Goal: Task Accomplishment & Management: Manage account settings

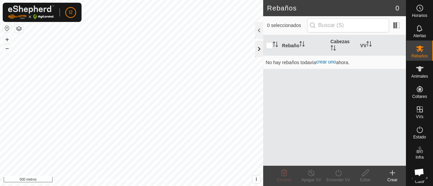
click at [259, 52] on div at bounding box center [259, 49] width 8 height 16
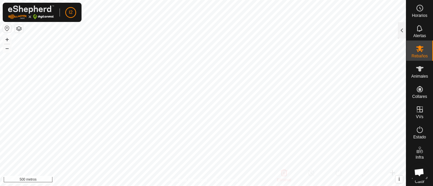
click at [6, 25] on button "button" at bounding box center [7, 28] width 8 height 8
click at [419, 72] on icon at bounding box center [420, 69] width 8 height 8
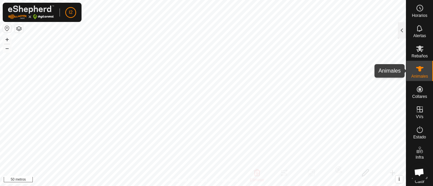
click at [416, 72] on icon at bounding box center [420, 69] width 8 height 8
click at [416, 76] on font "Animales" at bounding box center [419, 76] width 17 height 5
click at [416, 66] on icon at bounding box center [420, 69] width 8 height 8
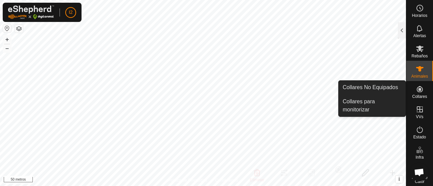
click at [416, 93] on icon at bounding box center [420, 89] width 8 height 8
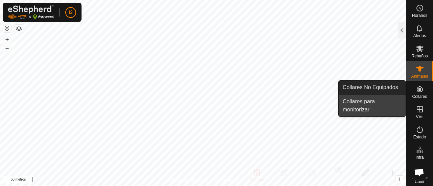
click at [371, 103] on link "Collares para monitorizar" at bounding box center [372, 106] width 67 height 22
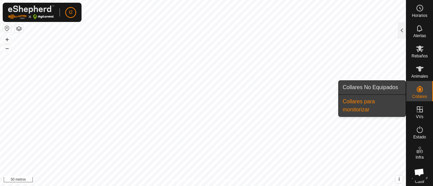
click at [386, 89] on link "Collares No Equipados" at bounding box center [372, 88] width 67 height 14
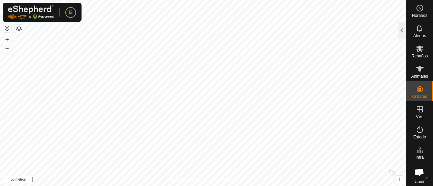
checkbox input "false"
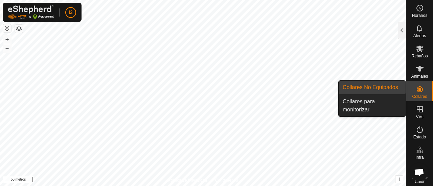
click at [375, 87] on link "Collares No Equipados" at bounding box center [372, 88] width 67 height 14
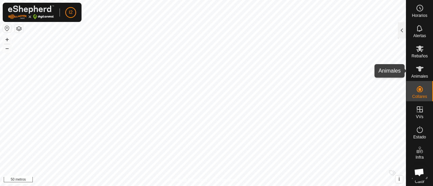
click at [416, 72] on icon at bounding box center [420, 69] width 8 height 8
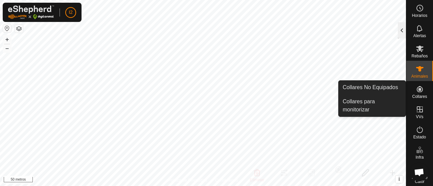
click at [403, 24] on div at bounding box center [402, 30] width 8 height 16
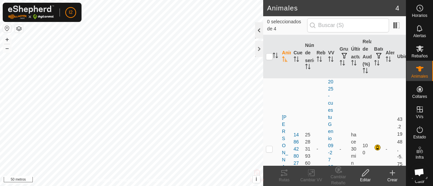
click at [258, 30] on div at bounding box center [259, 30] width 8 height 16
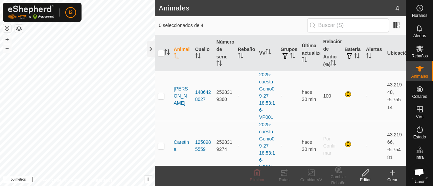
click at [393, 176] on icon at bounding box center [392, 173] width 8 height 8
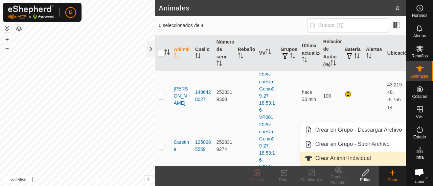
click at [342, 158] on link "Crear Animal Individual" at bounding box center [353, 159] width 106 height 14
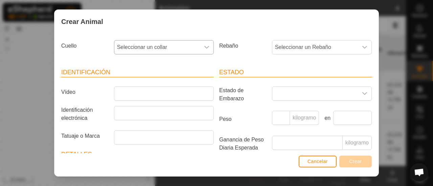
click at [205, 47] on icon "disparador desplegable" at bounding box center [206, 47] width 5 height 5
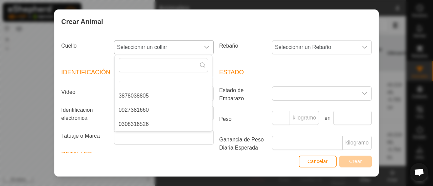
click at [131, 109] on li "0927381660" at bounding box center [163, 110] width 97 height 14
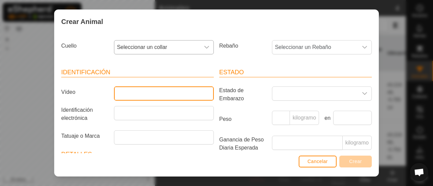
click at [132, 92] on input "Vídeo" at bounding box center [164, 94] width 100 height 14
type input "lucera"
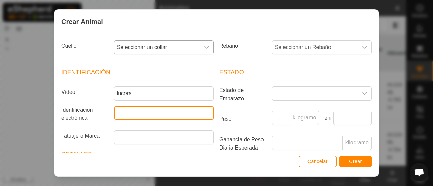
click at [130, 112] on input "Identificación electrónica" at bounding box center [164, 113] width 100 height 14
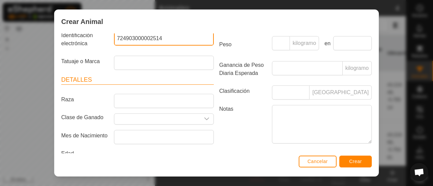
scroll to position [88, 0]
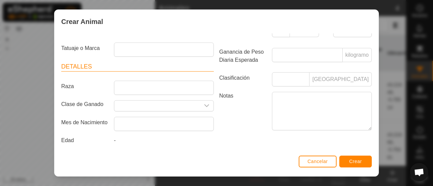
type input "724903000002514"
click at [354, 163] on font "Crear" at bounding box center [355, 161] width 13 height 5
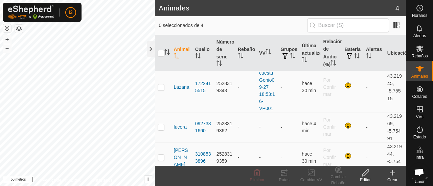
scroll to position [117, 0]
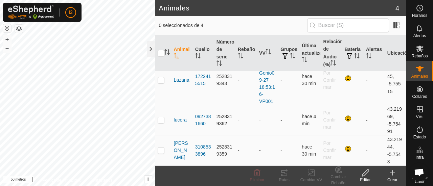
click at [162, 120] on p-checkbox at bounding box center [161, 119] width 7 height 5
checkbox input "true"
click at [266, 51] on icon "Activar para ordenar" at bounding box center [267, 51] width 5 height 5
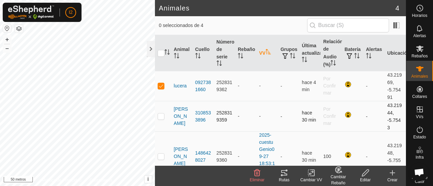
click at [257, 115] on td "-" at bounding box center [266, 116] width 21 height 30
click at [160, 117] on p-checkbox at bounding box center [161, 116] width 7 height 5
checkbox input "true"
click at [267, 54] on icon "Activar para ordenar" at bounding box center [267, 51] width 5 height 5
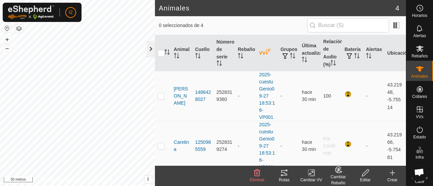
click at [149, 50] on div at bounding box center [151, 49] width 8 height 16
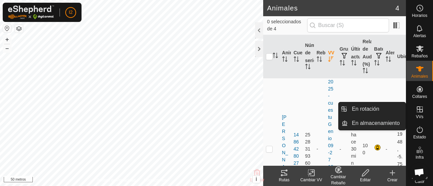
click at [419, 108] on icon at bounding box center [420, 110] width 8 height 8
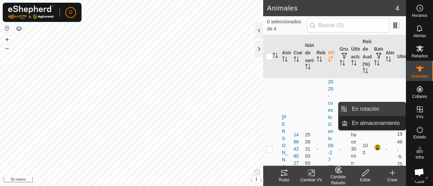
click at [378, 112] on link "En rotación" at bounding box center [377, 109] width 58 height 14
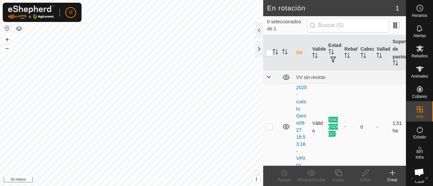
click at [269, 127] on p-checkbox at bounding box center [269, 126] width 7 height 5
checkbox input "true"
click at [257, 26] on div at bounding box center [259, 30] width 8 height 16
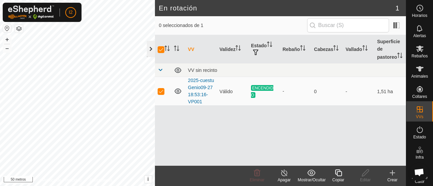
click at [151, 48] on div at bounding box center [151, 49] width 8 height 16
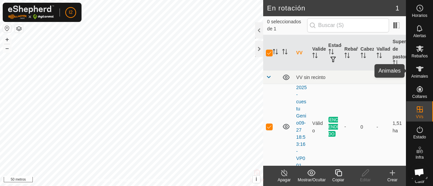
click at [416, 69] on icon at bounding box center [420, 69] width 8 height 8
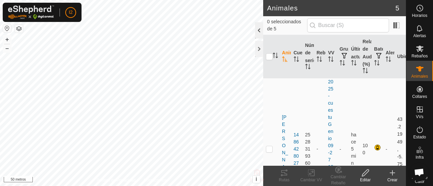
click at [257, 30] on div at bounding box center [259, 30] width 8 height 16
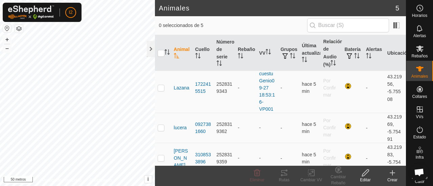
scroll to position [117, 0]
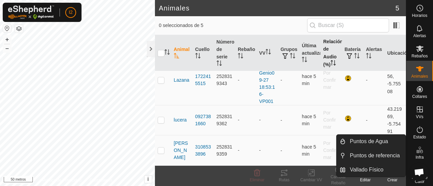
click at [330, 63] on icon "Activar para ordenar" at bounding box center [332, 62] width 5 height 5
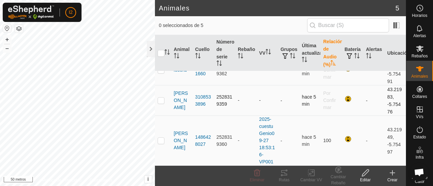
click at [162, 100] on p-checkbox at bounding box center [161, 100] width 7 height 5
checkbox input "true"
click at [261, 53] on font "VV" at bounding box center [262, 52] width 6 height 5
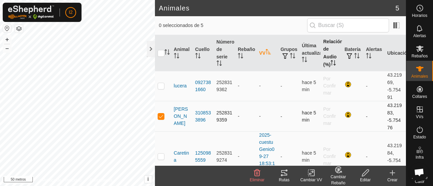
click at [259, 119] on td "-" at bounding box center [266, 116] width 21 height 30
click at [161, 85] on p-checkbox at bounding box center [161, 85] width 7 height 5
checkbox input "true"
click at [312, 174] on icon at bounding box center [311, 173] width 8 height 8
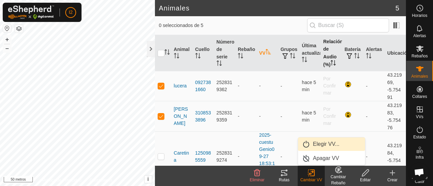
click at [308, 144] on link "Elegir VV..." at bounding box center [331, 145] width 67 height 14
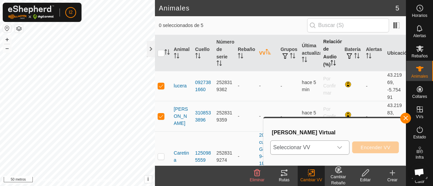
click at [339, 146] on icon "disparador desplegable" at bounding box center [339, 147] width 5 height 5
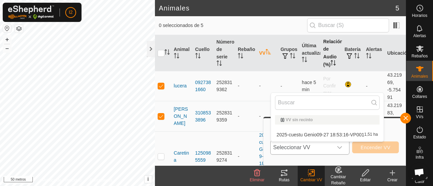
click at [317, 133] on li "2025-cuestu Genio09-27 18:53:16-VP001 1,51 ha" at bounding box center [327, 135] width 113 height 14
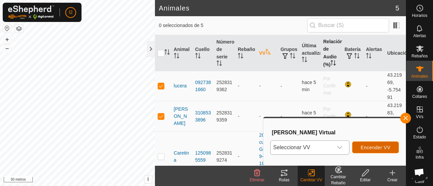
click at [384, 148] on font "Encender VV" at bounding box center [376, 147] width 30 height 5
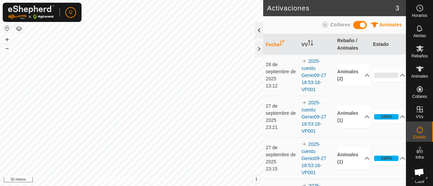
click at [255, 28] on div at bounding box center [259, 30] width 8 height 16
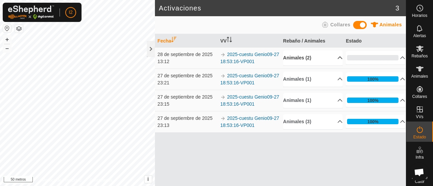
click at [335, 57] on p-accordion-header "Animales (2)" at bounding box center [313, 57] width 60 height 15
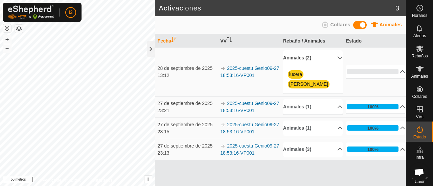
click at [399, 143] on p-accordion-header "100%" at bounding box center [376, 150] width 60 height 14
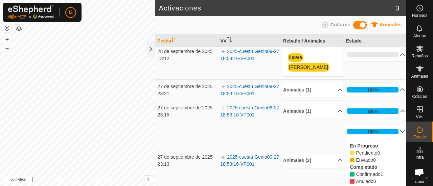
scroll to position [19, 0]
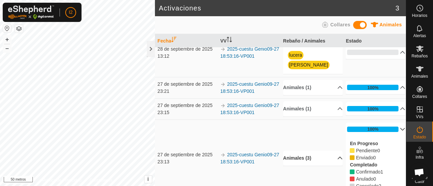
click at [331, 151] on p-accordion-header "Animales (3)" at bounding box center [313, 158] width 60 height 15
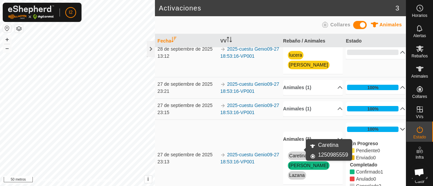
click at [293, 153] on font "Caretina" at bounding box center [298, 155] width 18 height 5
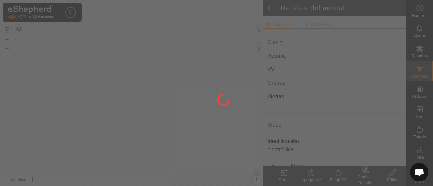
type input "caretina"
type input "724903000053957"
type input "-"
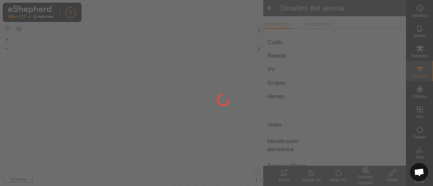
type input "0 kg"
type input "-"
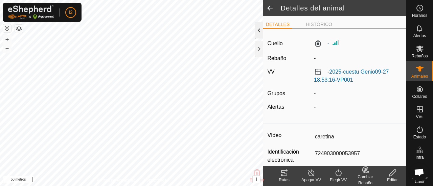
click at [259, 30] on div at bounding box center [259, 30] width 8 height 16
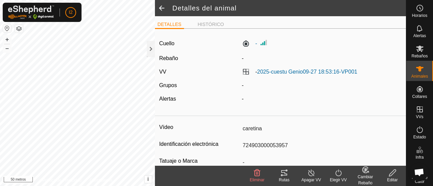
click at [161, 8] on span at bounding box center [162, 8] width 14 height 16
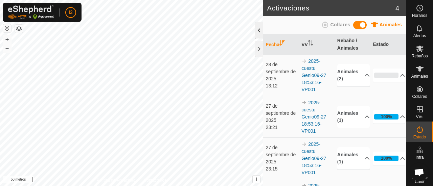
click at [260, 29] on div at bounding box center [259, 30] width 8 height 16
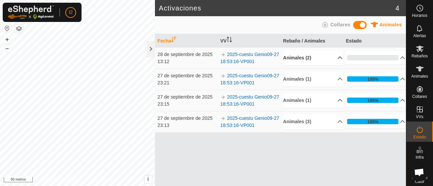
click at [336, 57] on p-accordion-header "Animales (2)" at bounding box center [313, 57] width 60 height 15
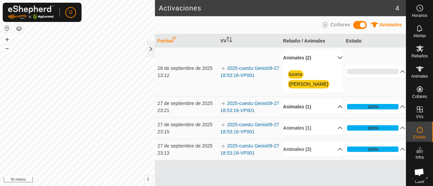
click at [336, 99] on p-accordion-header "Animales (1)" at bounding box center [313, 106] width 60 height 15
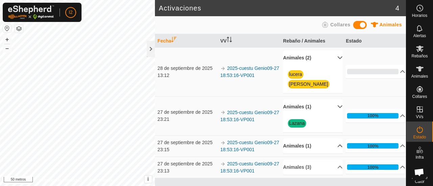
click at [338, 139] on p-accordion-header "Animales (1)" at bounding box center [313, 146] width 60 height 15
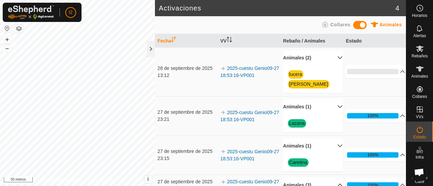
click at [334, 178] on p-accordion-header "Animales (3)" at bounding box center [313, 185] width 60 height 15
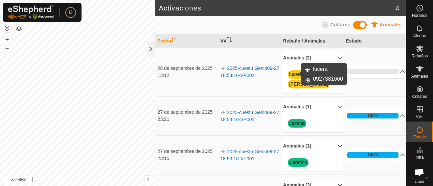
click at [291, 74] on font "lucera" at bounding box center [295, 74] width 13 height 5
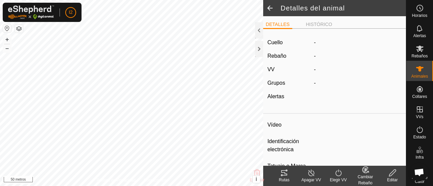
type input "lucera"
type input "724903000002514"
type input "-"
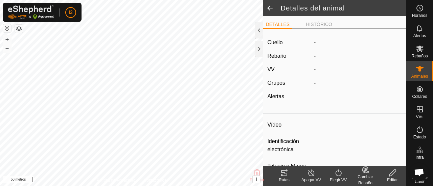
type input "0 kg"
type input "-"
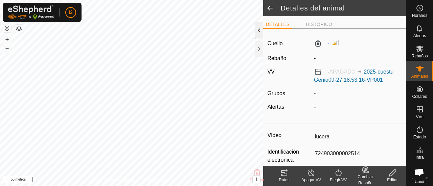
click at [259, 30] on div at bounding box center [259, 30] width 8 height 16
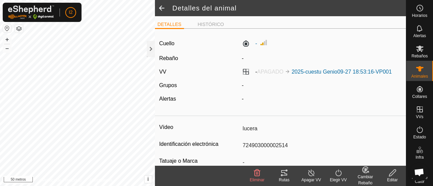
click at [281, 71] on font "APAGADO" at bounding box center [270, 72] width 26 height 6
click at [242, 72] on label "- APAGADO 2025-cuestu Genio09-27 18:53:16-VP001" at bounding box center [317, 72] width 150 height 6
click at [338, 175] on icon at bounding box center [338, 173] width 8 height 8
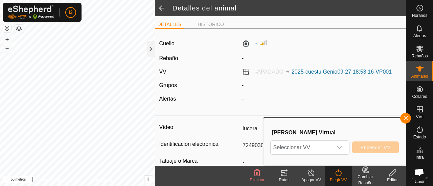
click at [339, 173] on icon at bounding box center [338, 173] width 8 height 8
click at [340, 148] on icon "disparador desplegable" at bounding box center [339, 147] width 5 height 5
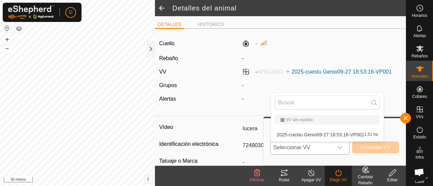
click at [317, 133] on li "2025-cuestu Genio09-27 18:53:16-VP001 1,51 ha" at bounding box center [327, 135] width 113 height 14
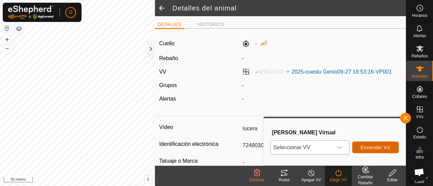
click at [382, 144] on button "Encender VV" at bounding box center [375, 148] width 47 height 12
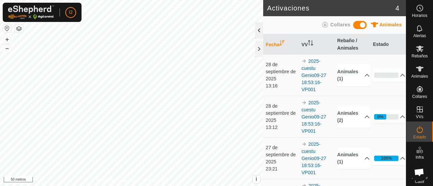
click at [259, 29] on div at bounding box center [259, 30] width 8 height 16
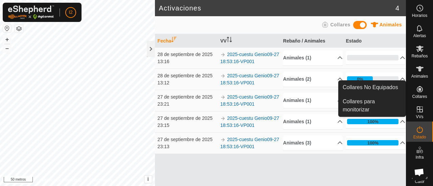
click at [413, 94] on font "Collares" at bounding box center [419, 96] width 15 height 5
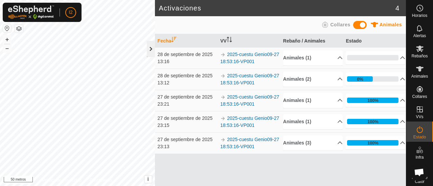
click at [152, 49] on div at bounding box center [151, 49] width 8 height 16
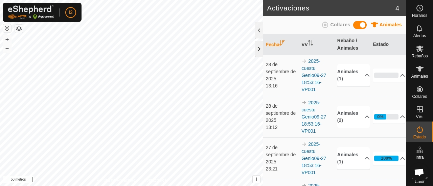
click at [258, 49] on div at bounding box center [259, 49] width 8 height 16
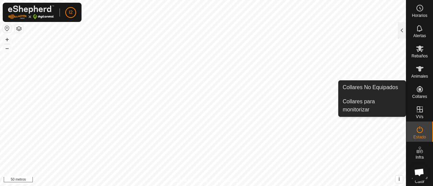
click at [418, 93] on icon at bounding box center [420, 89] width 8 height 8
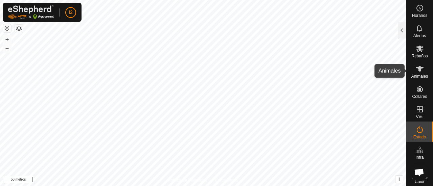
click at [415, 75] on font "Animales" at bounding box center [419, 76] width 17 height 5
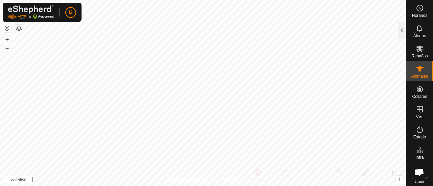
click at [412, 77] on font "Animales" at bounding box center [419, 76] width 17 height 5
click at [401, 27] on div at bounding box center [402, 30] width 8 height 16
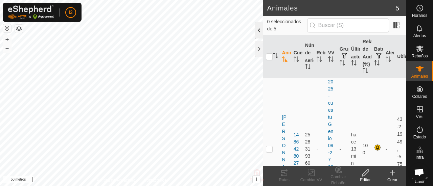
click at [259, 30] on div at bounding box center [259, 30] width 8 height 16
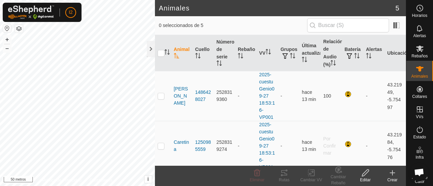
click at [393, 176] on icon at bounding box center [392, 173] width 8 height 8
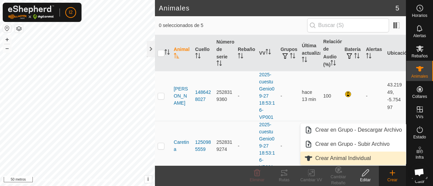
click at [343, 159] on link "Crear Animal Individual" at bounding box center [353, 159] width 106 height 14
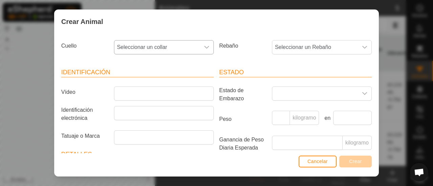
click at [206, 44] on div "disparador desplegable" at bounding box center [207, 48] width 14 height 14
click at [149, 109] on li "0308316526" at bounding box center [163, 110] width 97 height 14
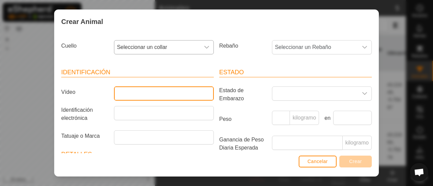
click at [143, 92] on input "Vídeo" at bounding box center [164, 94] width 100 height 14
click at [130, 94] on input "lazananueva" at bounding box center [164, 94] width 100 height 14
click at [131, 94] on input "lazananueva" at bounding box center [164, 94] width 100 height 14
type input "lazananueva"
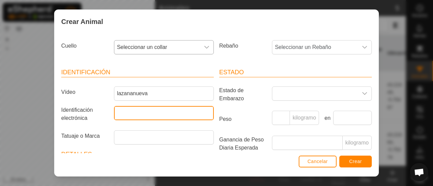
click at [117, 110] on input "Identificación electrónica" at bounding box center [164, 113] width 100 height 14
type input "729403000139458"
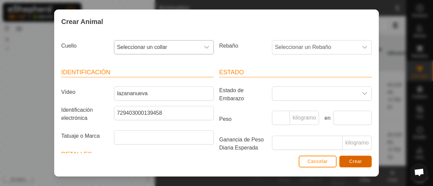
click at [356, 162] on font "Crear" at bounding box center [355, 161] width 13 height 5
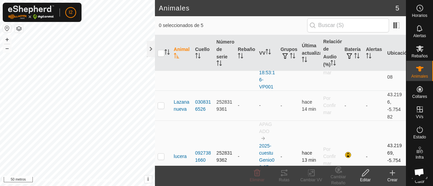
scroll to position [131, 0]
click at [162, 105] on p-checkbox at bounding box center [161, 104] width 7 height 5
checkbox input "true"
click at [311, 175] on icon at bounding box center [311, 173] width 8 height 8
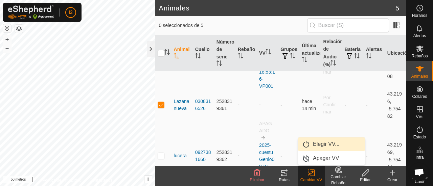
click at [323, 143] on link "Elegir VV..." at bounding box center [331, 145] width 67 height 14
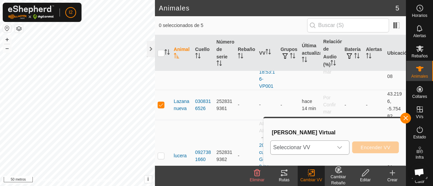
click at [340, 146] on icon "disparador desplegable" at bounding box center [339, 147] width 5 height 5
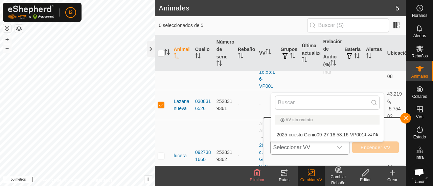
click at [340, 137] on li "2025-cuestu Genio09-27 18:53:16-VP001 1,51 ha" at bounding box center [327, 135] width 113 height 14
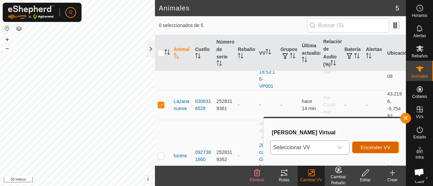
click at [375, 145] on font "Encender VV" at bounding box center [376, 147] width 30 height 5
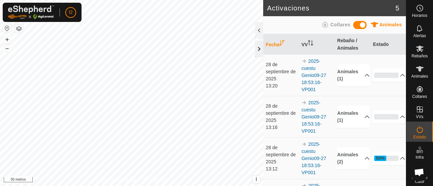
click at [260, 48] on div at bounding box center [259, 49] width 8 height 16
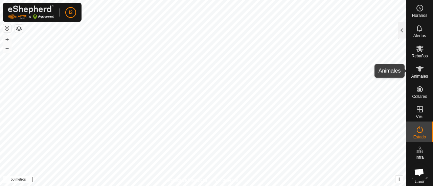
click at [416, 71] on icon at bounding box center [420, 69] width 8 height 8
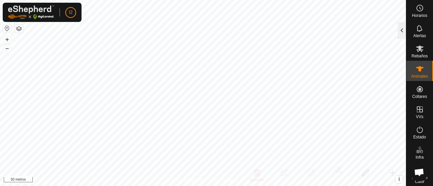
click at [401, 31] on div at bounding box center [402, 30] width 8 height 16
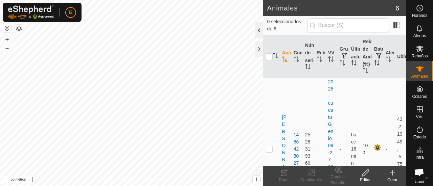
click at [259, 32] on div at bounding box center [259, 30] width 8 height 16
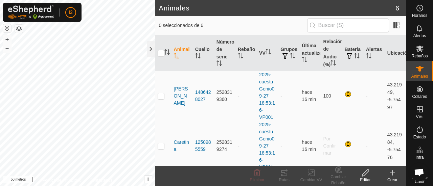
click at [392, 173] on icon at bounding box center [392, 173] width 5 height 0
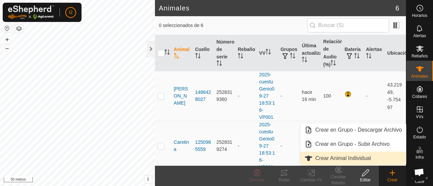
click at [334, 159] on link "Crear Animal Individual" at bounding box center [353, 159] width 106 height 14
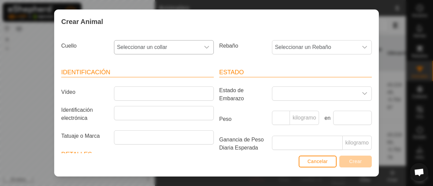
click at [204, 45] on icon "disparador desplegable" at bounding box center [206, 47] width 5 height 5
click at [157, 98] on li "3878038805" at bounding box center [163, 96] width 97 height 14
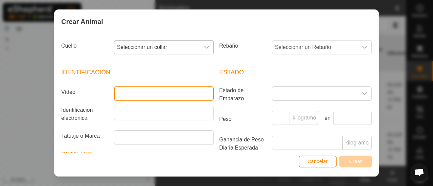
click at [132, 92] on input "Vídeo" at bounding box center [164, 94] width 100 height 14
type input "nogalcastana"
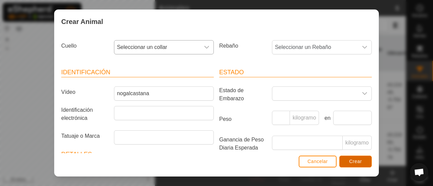
click at [361, 161] on font "Crear" at bounding box center [355, 161] width 13 height 5
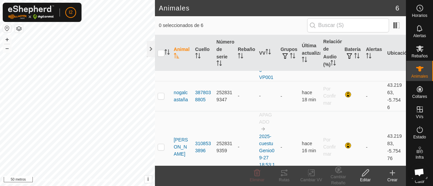
scroll to position [284, 0]
click at [161, 96] on p-checkbox at bounding box center [161, 95] width 7 height 5
checkbox input "true"
click at [311, 175] on icon at bounding box center [311, 173] width 8 height 8
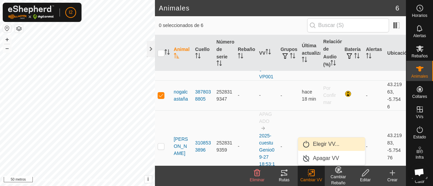
click at [320, 142] on link "Elegir VV..." at bounding box center [331, 145] width 67 height 14
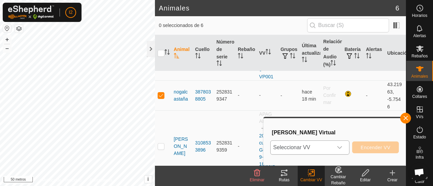
click at [342, 147] on icon "disparador desplegable" at bounding box center [339, 147] width 5 height 5
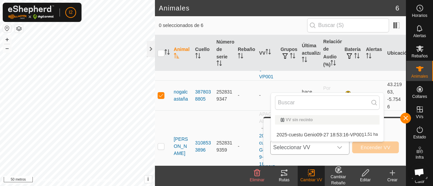
click at [333, 135] on li "2025-cuestu Genio09-27 18:53:16-VP001 1,51 ha" at bounding box center [327, 135] width 113 height 14
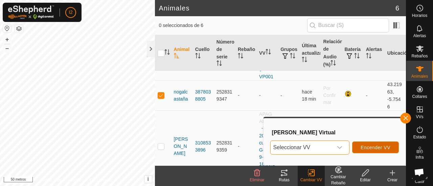
click at [377, 146] on font "Encender VV" at bounding box center [376, 147] width 30 height 5
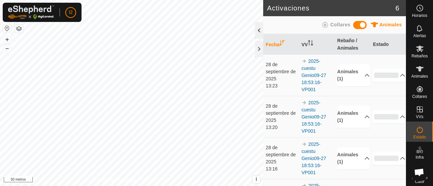
click at [258, 30] on div at bounding box center [259, 30] width 8 height 16
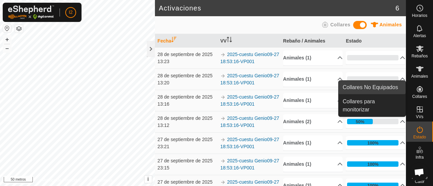
click at [380, 89] on link "Collares No Equipados" at bounding box center [372, 88] width 67 height 14
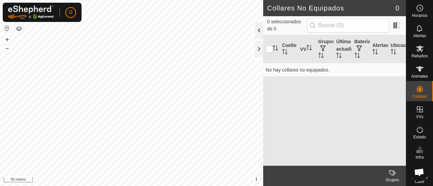
click at [257, 31] on div at bounding box center [259, 30] width 8 height 16
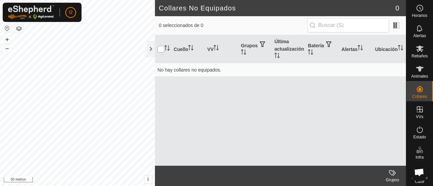
click at [163, 49] on input "checkbox" at bounding box center [161, 49] width 7 height 7
checkbox input "true"
click at [150, 48] on div at bounding box center [151, 49] width 8 height 16
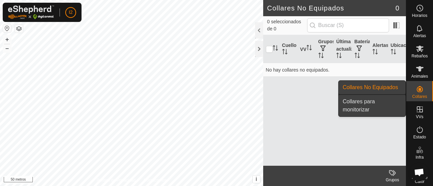
click at [370, 101] on link "Collares para monitorizar" at bounding box center [372, 106] width 67 height 22
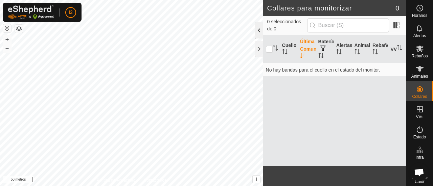
click at [259, 31] on div at bounding box center [259, 30] width 8 height 16
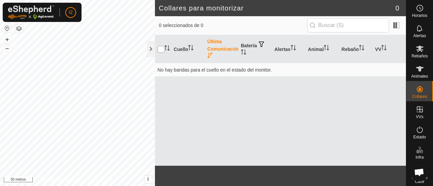
click at [162, 49] on input "checkbox" at bounding box center [161, 49] width 7 height 7
checkbox input "true"
click at [190, 48] on icon "Activar para ordenar" at bounding box center [190, 47] width 5 height 5
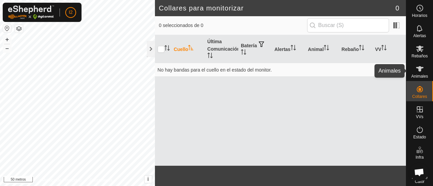
click at [417, 71] on icon at bounding box center [419, 68] width 7 height 5
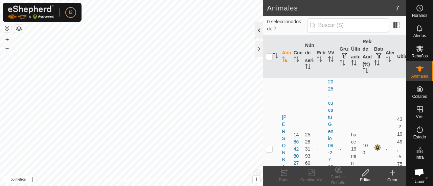
click at [258, 30] on div at bounding box center [259, 30] width 8 height 16
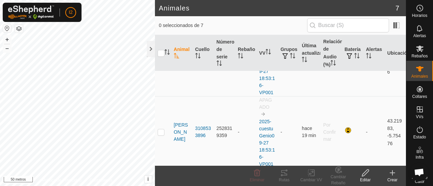
scroll to position [341, 0]
click at [264, 106] on font "APAGADO" at bounding box center [265, 102] width 13 height 13
click at [261, 119] on font "2025-cuestu Genio09-27 18:53:16-VP001" at bounding box center [267, 142] width 16 height 48
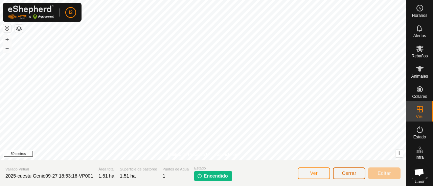
click at [353, 175] on font "Cerrar" at bounding box center [349, 173] width 15 height 5
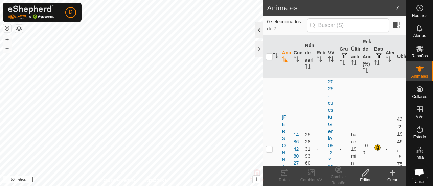
click at [260, 29] on div at bounding box center [259, 30] width 8 height 16
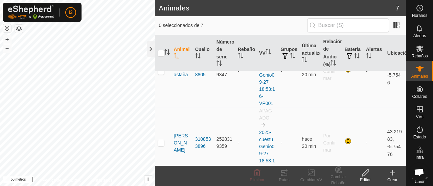
scroll to position [341, 0]
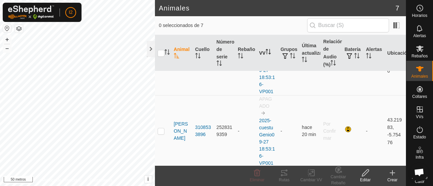
click at [265, 52] on icon "Activar para ordenar" at bounding box center [267, 51] width 5 height 5
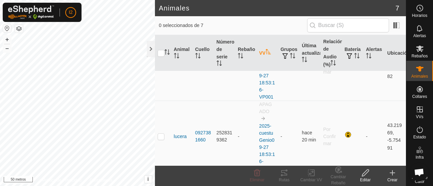
scroll to position [203, 0]
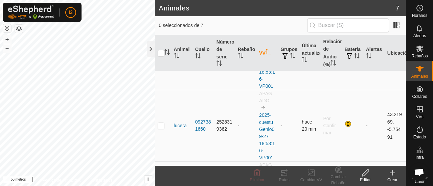
click at [159, 128] on p-checkbox at bounding box center [161, 125] width 7 height 5
checkbox input "true"
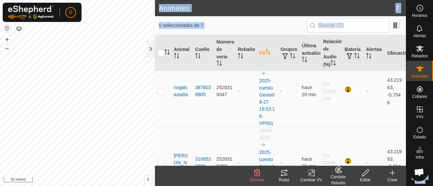
drag, startPoint x: 410, startPoint y: 162, endPoint x: 403, endPoint y: 165, distance: 7.4
click at [403, 165] on div "Horarios Alertas Rebaños Animales Collares VVs Estado Infra Mapa de Calor Ayuda…" at bounding box center [216, 93] width 433 height 186
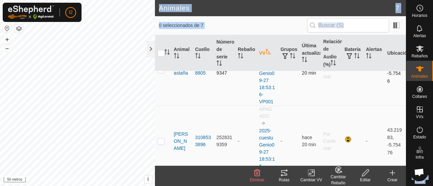
scroll to position [331, 0]
click at [150, 53] on div at bounding box center [151, 49] width 8 height 16
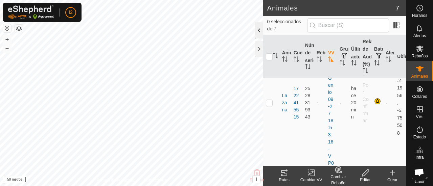
click at [258, 30] on div at bounding box center [259, 30] width 8 height 16
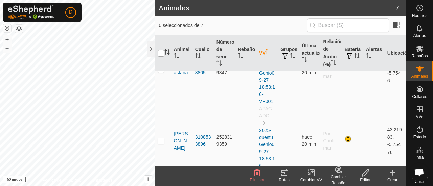
click at [160, 53] on input "checkbox" at bounding box center [161, 53] width 7 height 7
checkbox input "true"
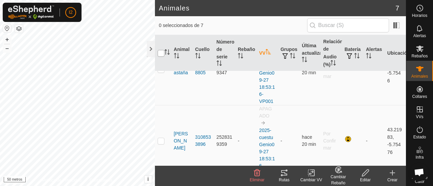
checkbox input "true"
click at [312, 175] on icon at bounding box center [311, 173] width 8 height 8
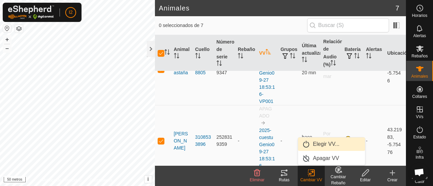
click at [321, 144] on link "Elegir VV..." at bounding box center [331, 145] width 67 height 14
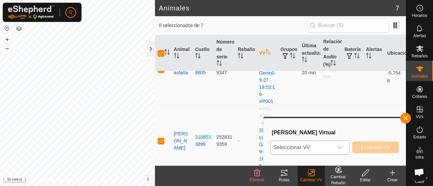
click at [339, 149] on icon "disparador desplegable" at bounding box center [339, 147] width 5 height 5
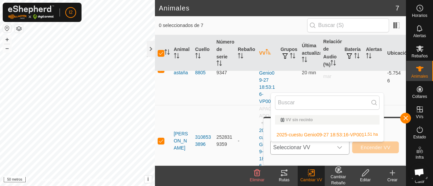
click at [321, 133] on li "2025-cuestu Genio09-27 18:53:16-VP001 1,51 ha" at bounding box center [327, 135] width 113 height 14
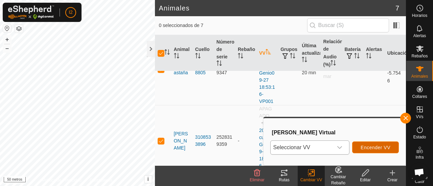
click at [374, 146] on font "Encender VV" at bounding box center [376, 147] width 30 height 5
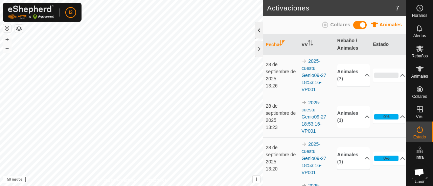
click at [259, 29] on div at bounding box center [259, 30] width 8 height 16
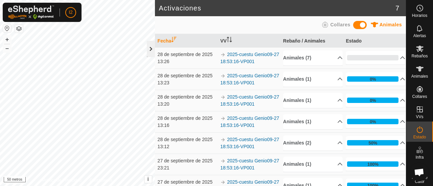
click at [147, 49] on div at bounding box center [151, 49] width 8 height 16
